Goal: Complete application form: Complete application form

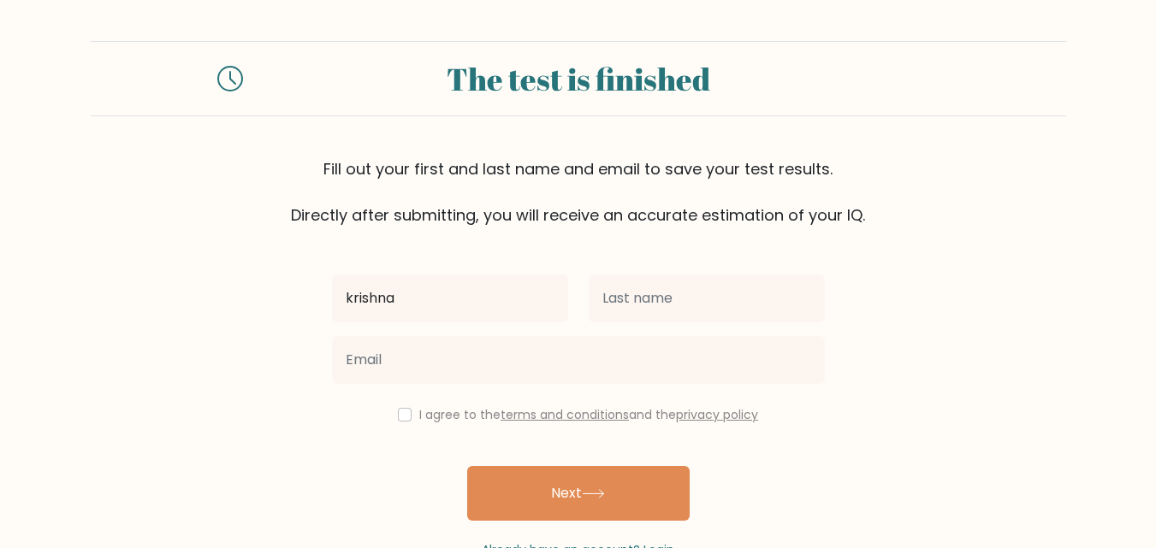
type input "krishna"
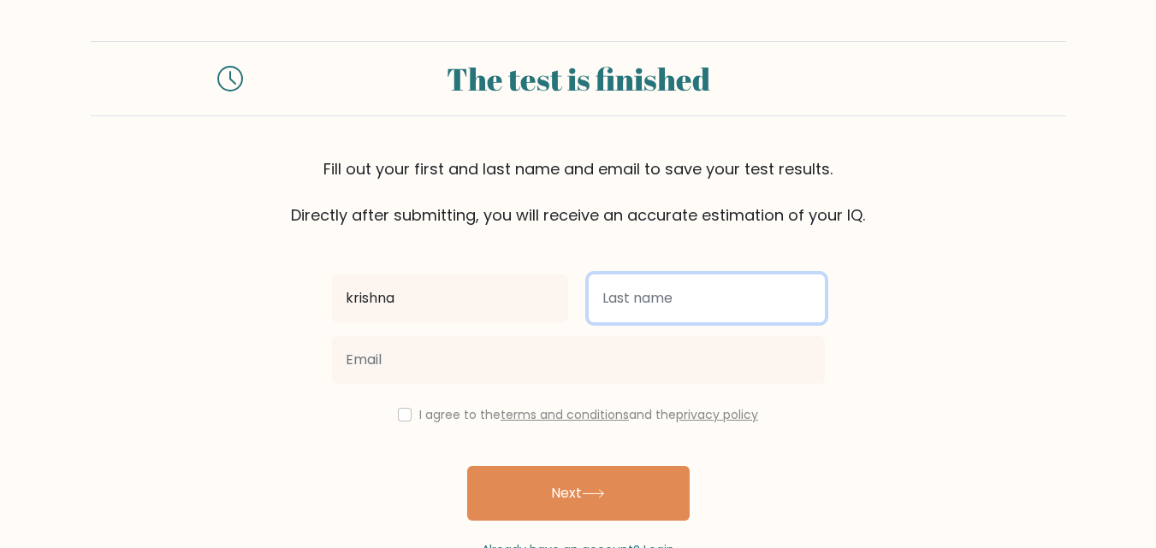
click at [609, 309] on input "text" at bounding box center [707, 299] width 236 height 48
type input "[PERSON_NAME]"
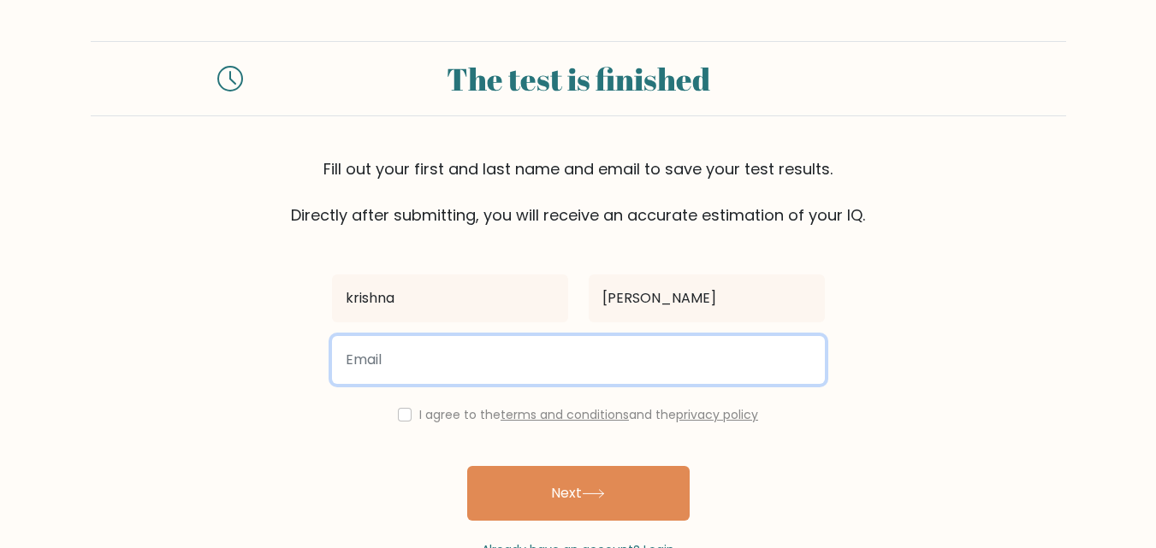
click at [406, 352] on input "email" at bounding box center [578, 360] width 493 height 48
type input "[EMAIL_ADDRESS][DOMAIN_NAME]"
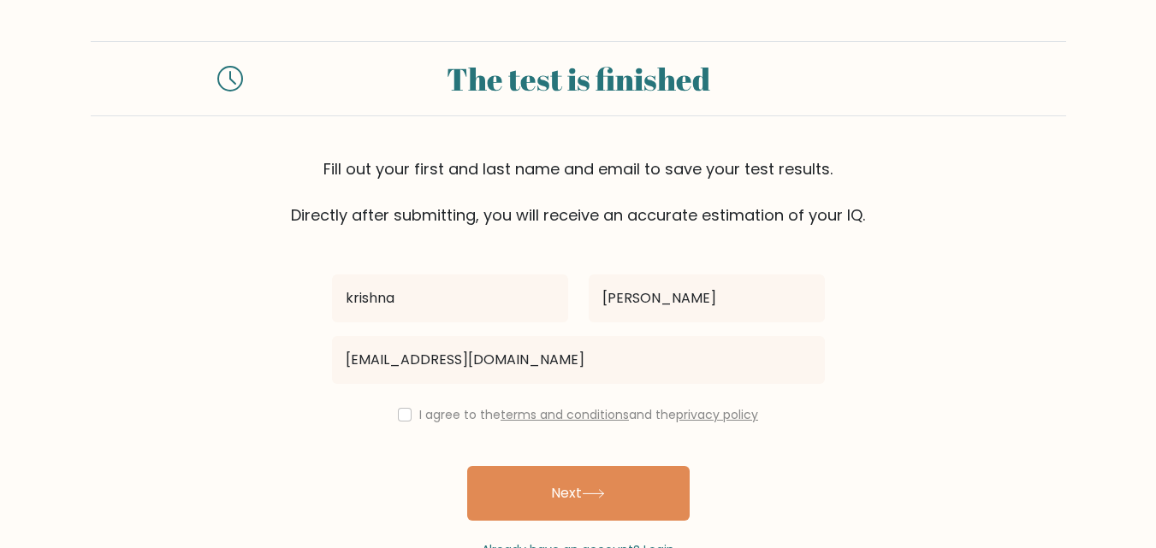
click at [391, 416] on div "I agree to the terms and conditions and the privacy policy" at bounding box center [578, 415] width 513 height 21
click at [404, 416] on input "checkbox" at bounding box center [405, 415] width 14 height 14
checkbox input "true"
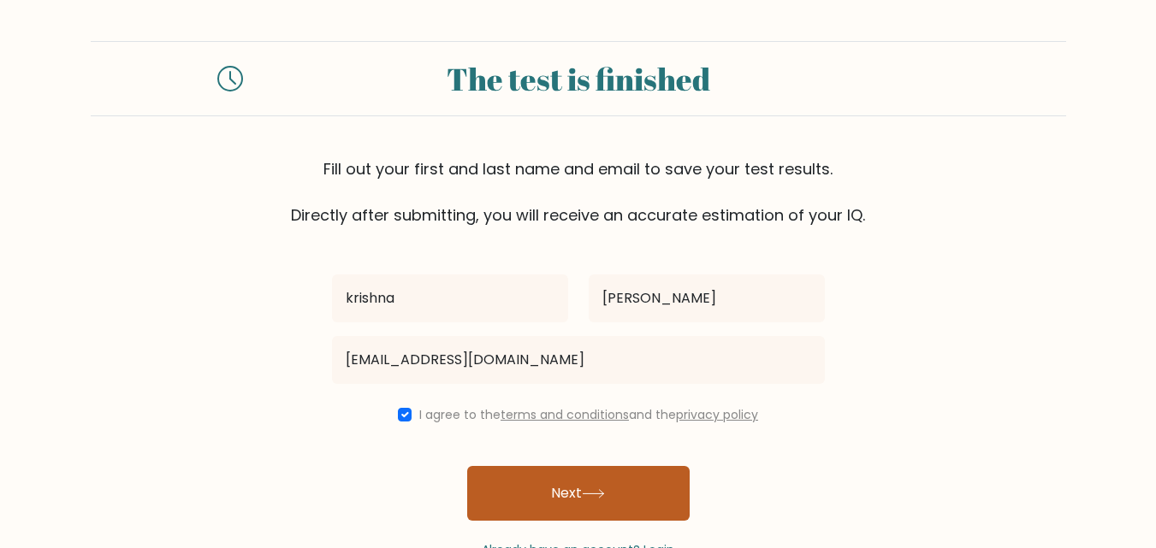
click at [524, 475] on button "Next" at bounding box center [578, 493] width 222 height 55
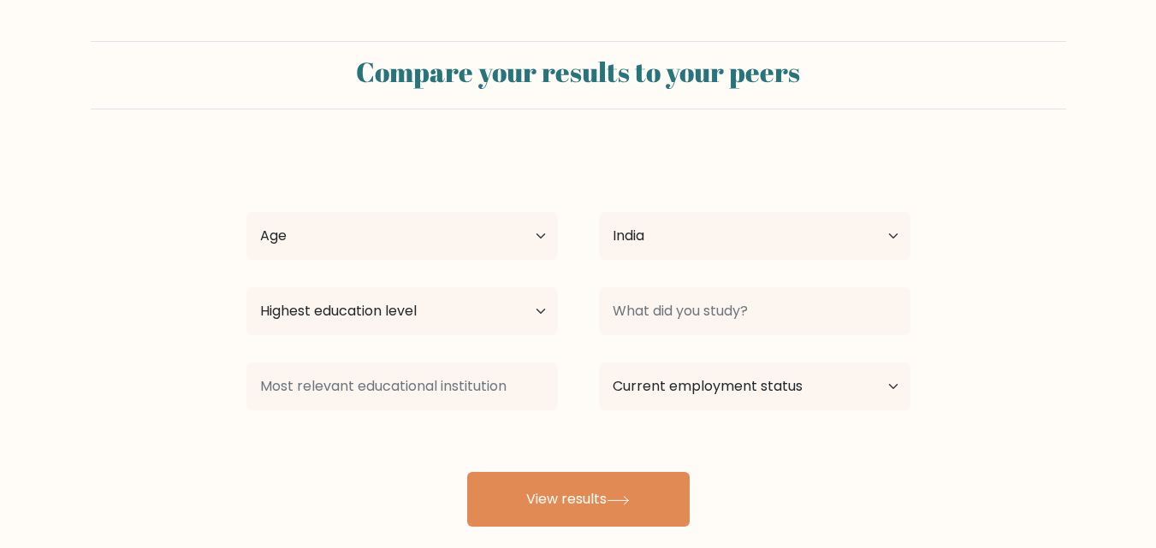
select select "IN"
click at [530, 244] on select "Age Under 18 years old 18-24 years old 25-34 years old 35-44 years old 45-54 ye…" at bounding box center [401, 236] width 311 height 48
select select "18_24"
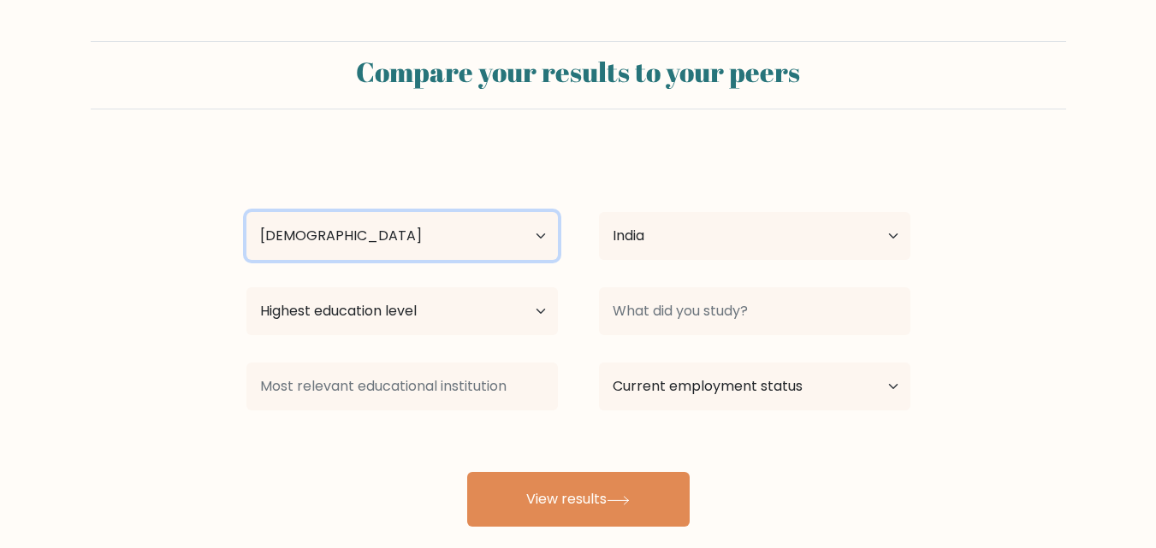
click at [246, 212] on select "Age Under 18 years old 18-24 years old 25-34 years old 35-44 years old 45-54 ye…" at bounding box center [401, 236] width 311 height 48
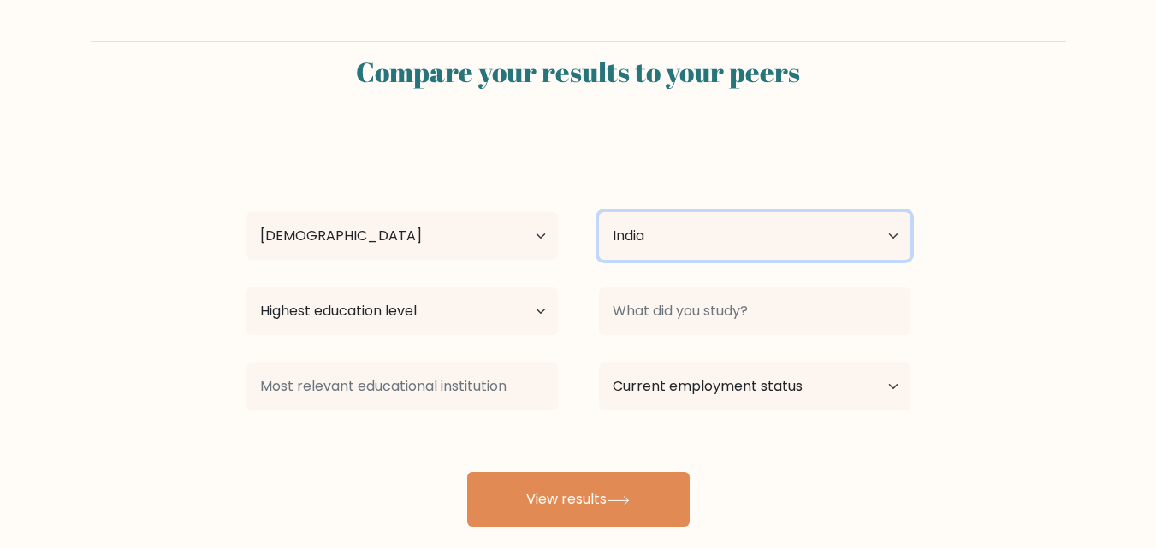
click at [612, 234] on select "Country Afghanistan Albania Algeria American Samoa Andorra Angola Anguilla Anta…" at bounding box center [754, 236] width 311 height 48
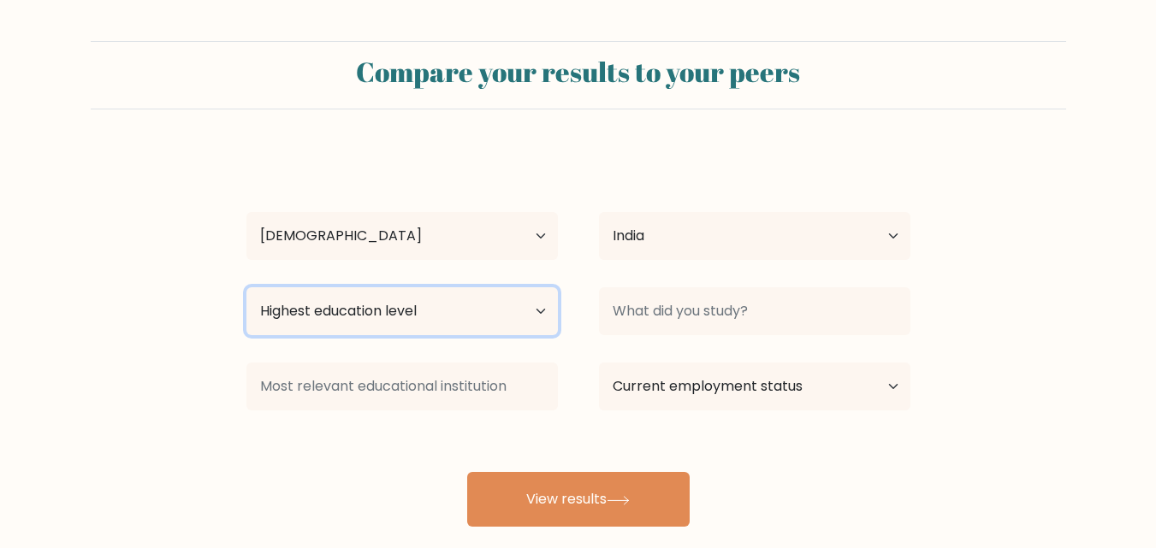
click at [406, 322] on select "Highest education level No schooling Primary Lower Secondary Upper Secondary Oc…" at bounding box center [401, 311] width 311 height 48
select select "bachelors_degree"
click at [246, 287] on select "Highest education level No schooling Primary Lower Secondary Upper Secondary Oc…" at bounding box center [401, 311] width 311 height 48
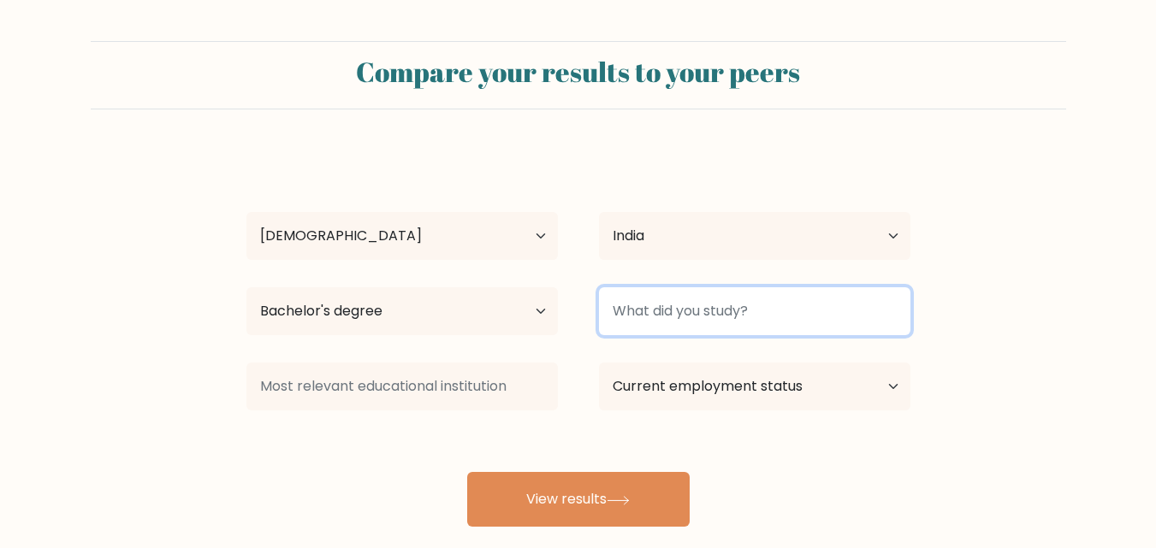
click at [664, 316] on input at bounding box center [754, 311] width 311 height 48
type input "b"
type input "BCom"
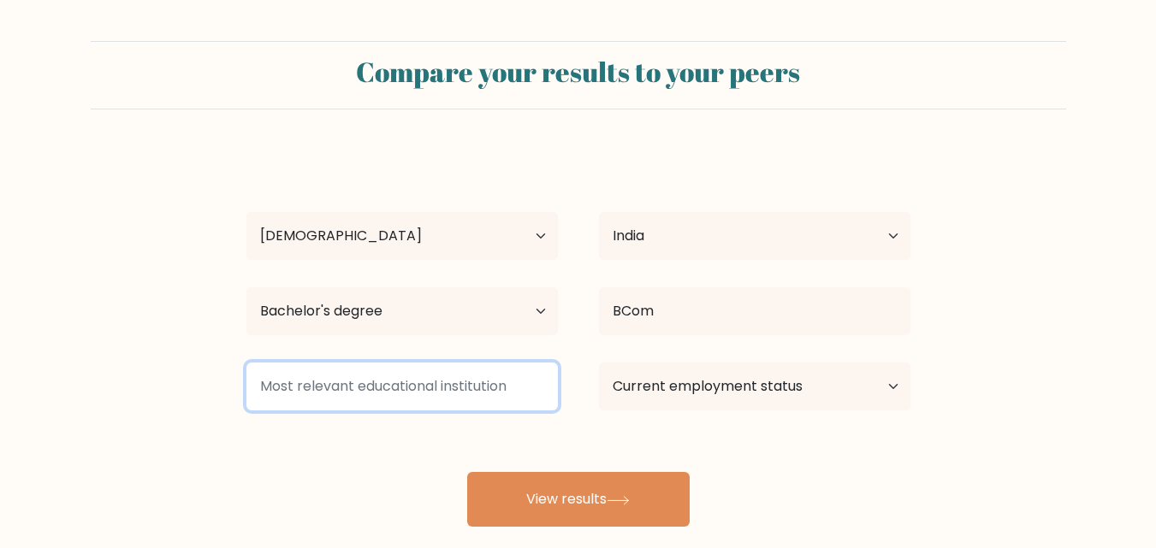
click at [491, 383] on input at bounding box center [401, 387] width 311 height 48
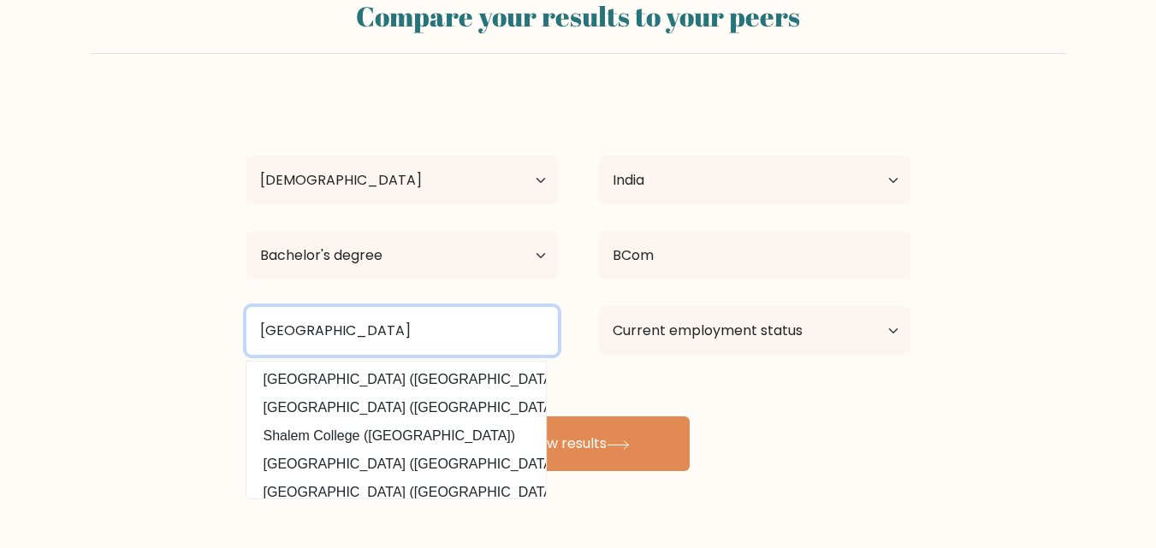
scroll to position [86, 0]
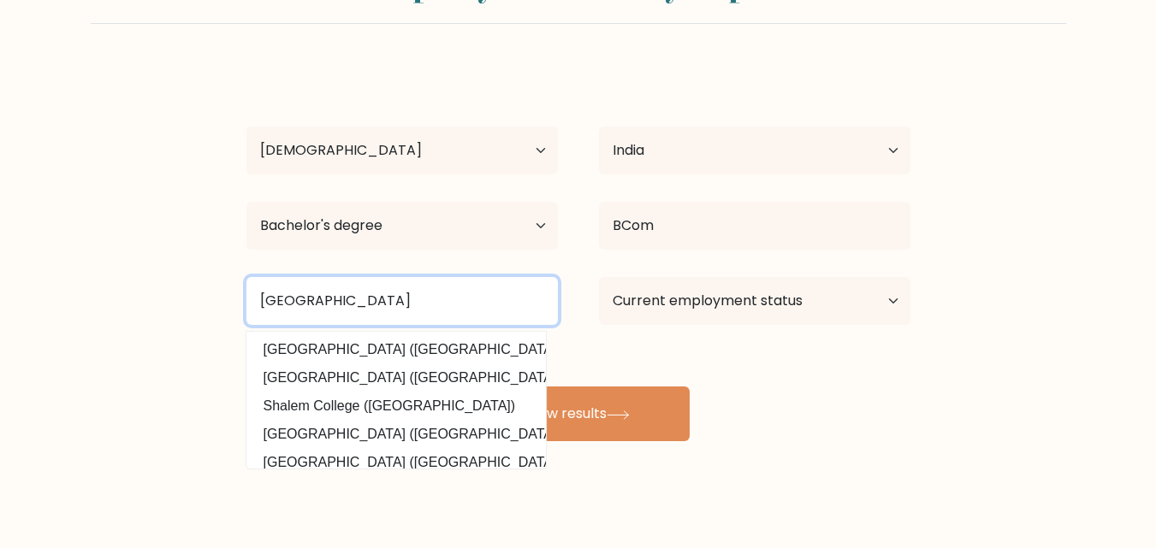
type input "RJ College"
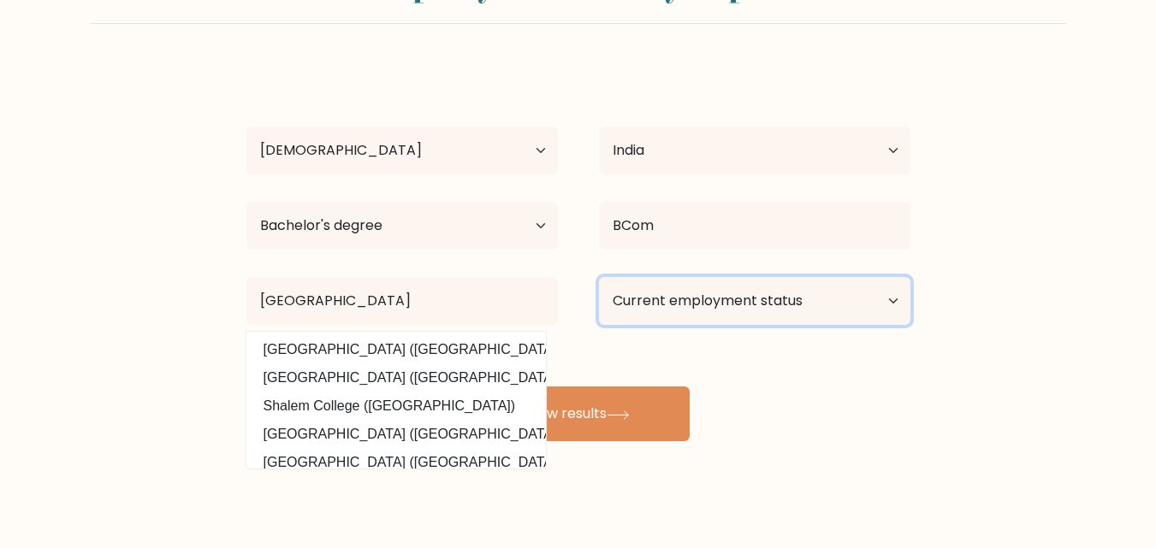
click at [741, 311] on select "Current employment status Employed Student Retired Other / prefer not to answer" at bounding box center [754, 301] width 311 height 48
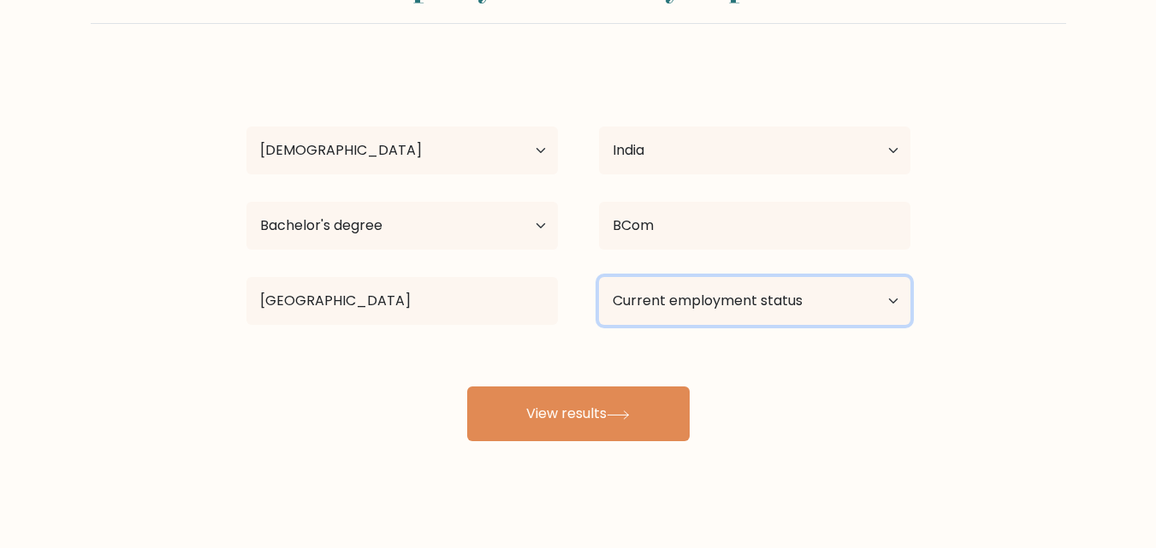
select select "student"
click at [599, 277] on select "Current employment status Employed Student Retired Other / prefer not to answer" at bounding box center [754, 301] width 311 height 48
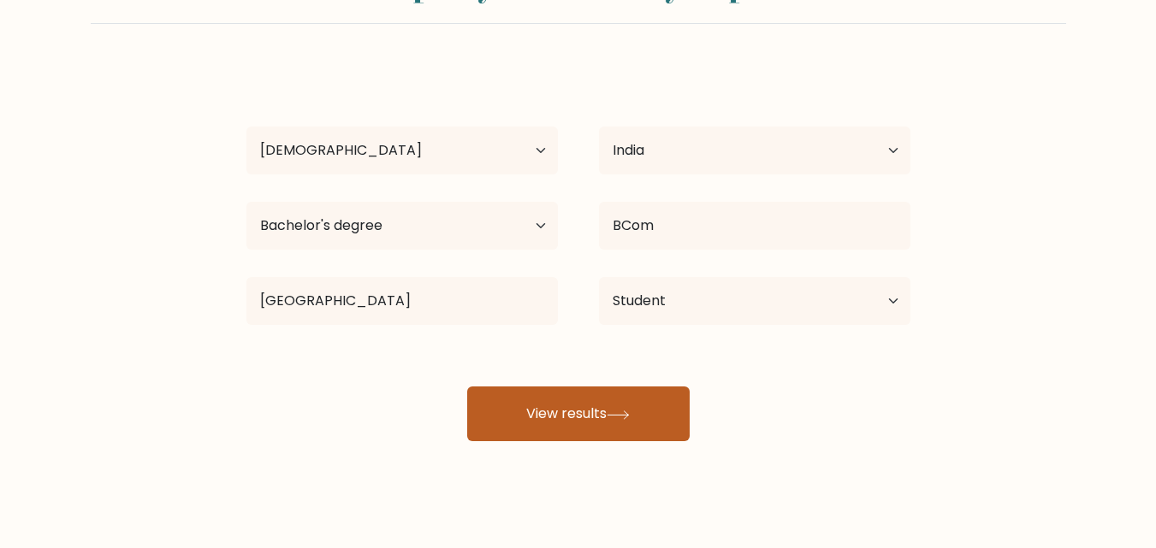
drag, startPoint x: 544, startPoint y: 403, endPoint x: 558, endPoint y: 397, distance: 14.9
click at [548, 403] on button "View results" at bounding box center [578, 414] width 222 height 55
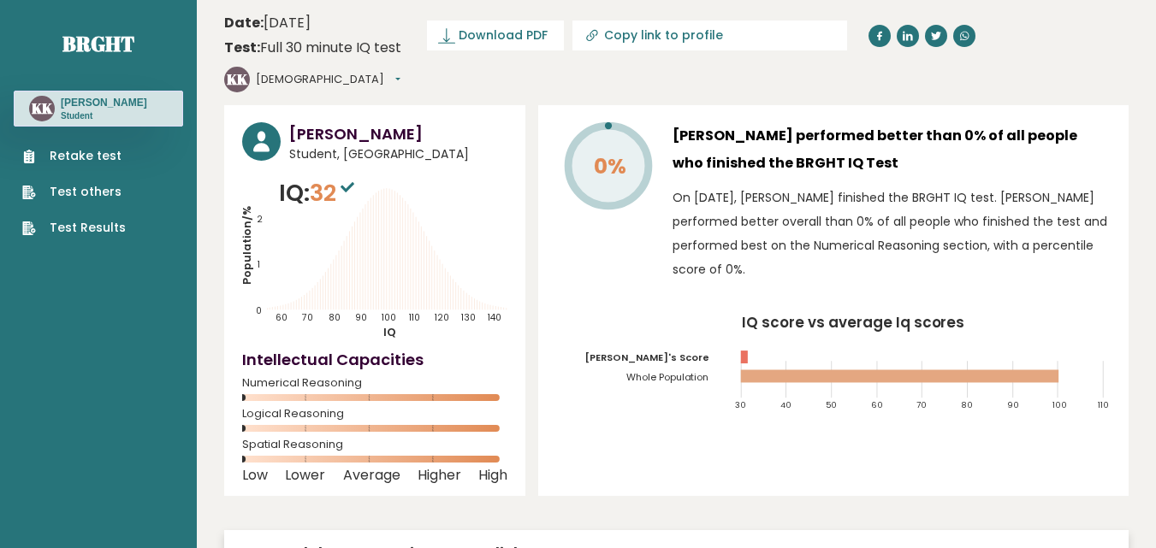
click at [400, 71] on button "[DEMOGRAPHIC_DATA]" at bounding box center [328, 79] width 145 height 17
drag, startPoint x: 1065, startPoint y: 137, endPoint x: 1053, endPoint y: 126, distance: 16.3
click at [344, 166] on link "Logout" at bounding box center [300, 178] width 87 height 24
